Goal: Information Seeking & Learning: Learn about a topic

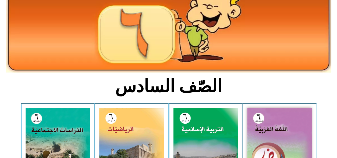
scroll to position [63, 0]
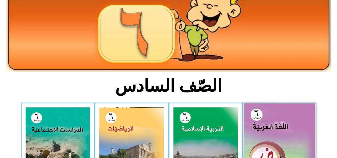
click at [282, 135] on img at bounding box center [279, 147] width 71 height 88
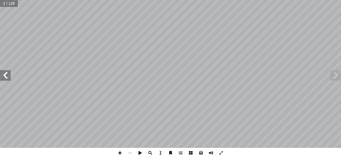
click at [6, 76] on span at bounding box center [5, 75] width 11 height 11
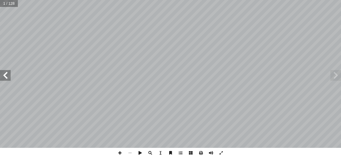
click at [6, 76] on span at bounding box center [5, 75] width 11 height 11
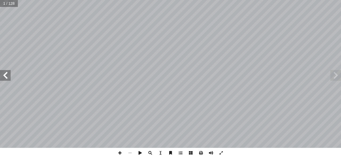
click at [6, 76] on span at bounding box center [5, 75] width 11 height 11
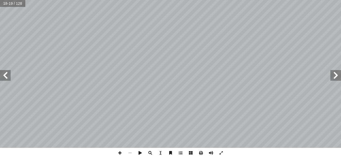
click at [6, 76] on span at bounding box center [5, 75] width 11 height 11
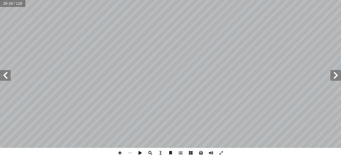
click at [336, 76] on span at bounding box center [335, 75] width 11 height 11
click at [335, 78] on span at bounding box center [335, 75] width 11 height 11
click at [222, 153] on span at bounding box center [221, 153] width 10 height 10
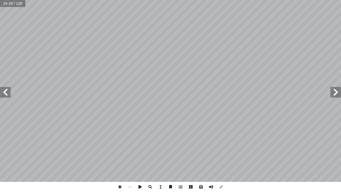
click at [118, 158] on span at bounding box center [120, 187] width 10 height 10
click at [121, 158] on span at bounding box center [120, 187] width 10 height 10
click at [131, 158] on span at bounding box center [130, 187] width 10 height 10
click at [119, 158] on span at bounding box center [120, 187] width 10 height 10
click at [334, 94] on span at bounding box center [335, 92] width 11 height 11
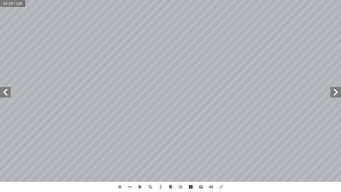
click at [337, 93] on span at bounding box center [335, 92] width 11 height 11
click at [201, 158] on div "١٦ ُ ة َ ي ِ ن � ّ الث ُ ة َ د ْ ح َ الو َ ة ّ ز َ في غ ٌ ع ِ ر � ش ُ ع � م ِ ت…" at bounding box center [170, 96] width 341 height 192
click at [120, 158] on span at bounding box center [120, 187] width 10 height 10
click at [7, 95] on span at bounding box center [5, 92] width 11 height 11
click at [9, 97] on span at bounding box center [5, 92] width 11 height 11
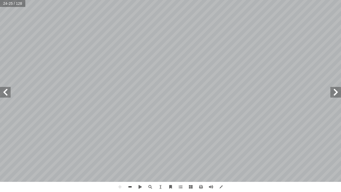
click at [128, 158] on span at bounding box center [130, 187] width 10 height 10
click at [131, 158] on span at bounding box center [130, 187] width 10 height 10
click at [123, 158] on span at bounding box center [120, 187] width 10 height 10
click at [191, 158] on div "٢٠ : ِ ين َ بارت ِ في الع َ مال َ الج ُ ح ّ وض ُ ن هم". ِّ ف ُ ك أ ا لى َ م ع ُ…" at bounding box center [170, 96] width 341 height 192
click at [194, 158] on div "٢٠ : ِ ين َ بارت ِ في الع َ مال َ الج ُ ح ّ وض ُ ن هم". ِّ ف ُ ك أ ا لى َ م ع ُ…" at bounding box center [170, 96] width 341 height 192
